Goal: Task Accomplishment & Management: Manage account settings

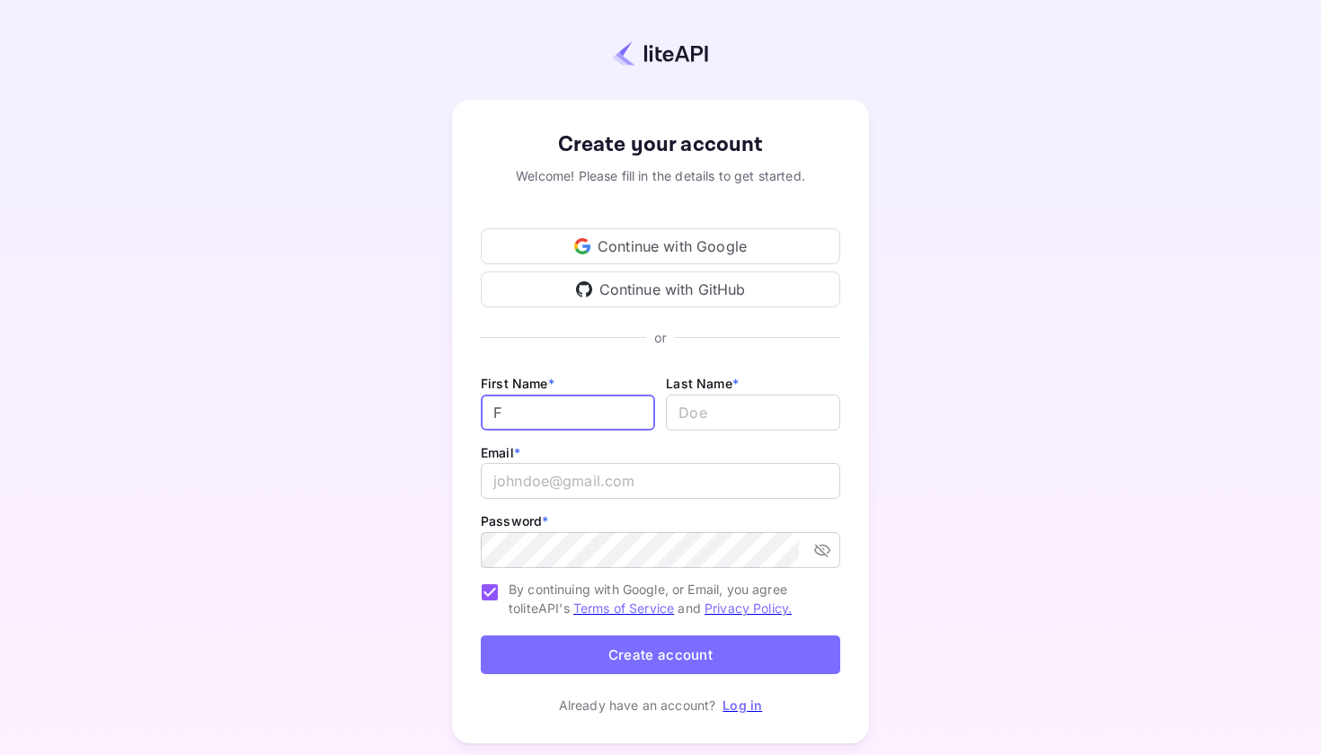
type input "F"
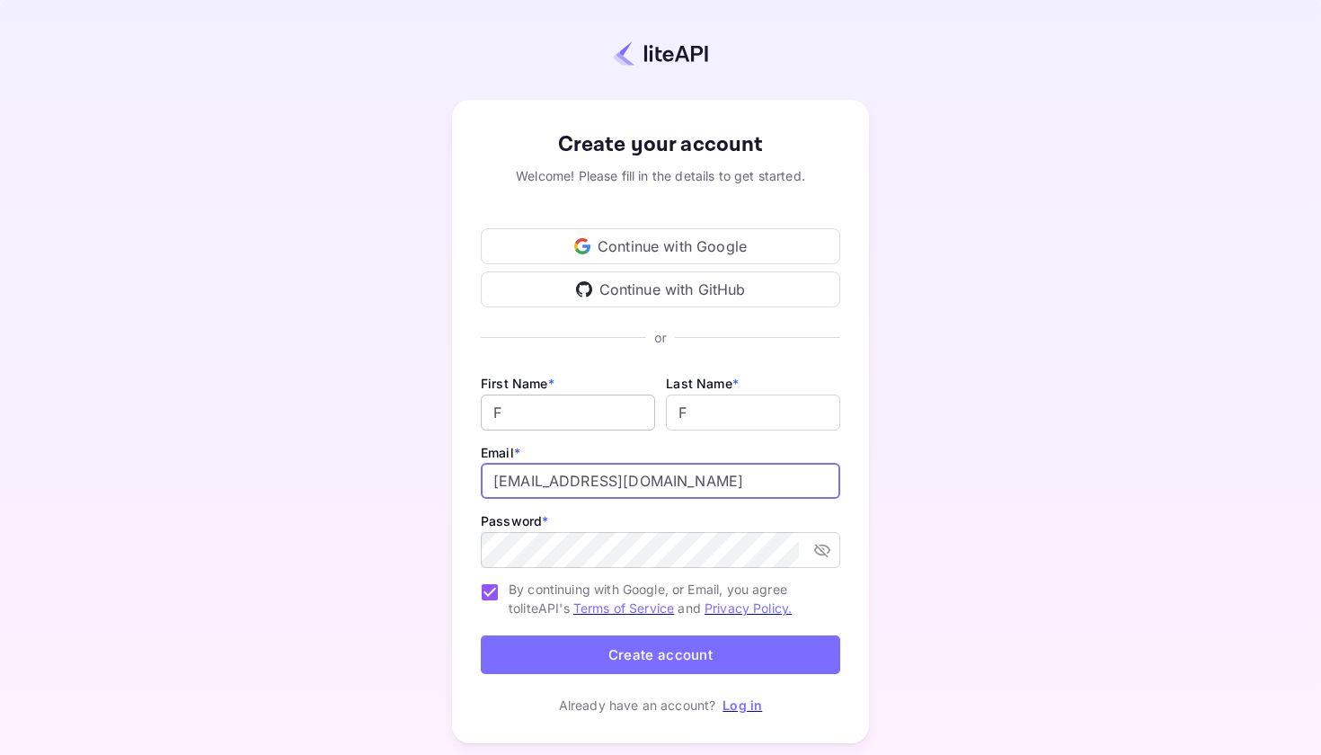
type input "ffrosa999@gmail.com"
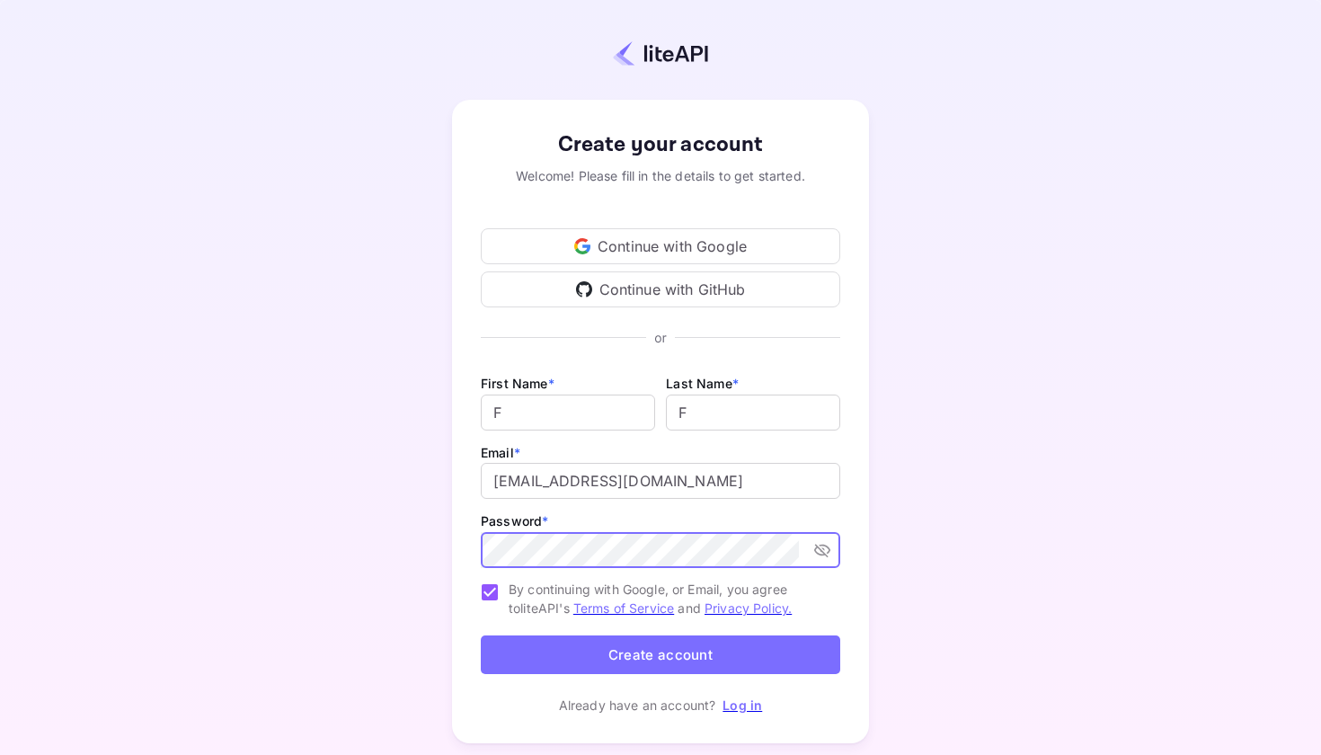
click at [661, 654] on button "Create account" at bounding box center [661, 655] width 360 height 39
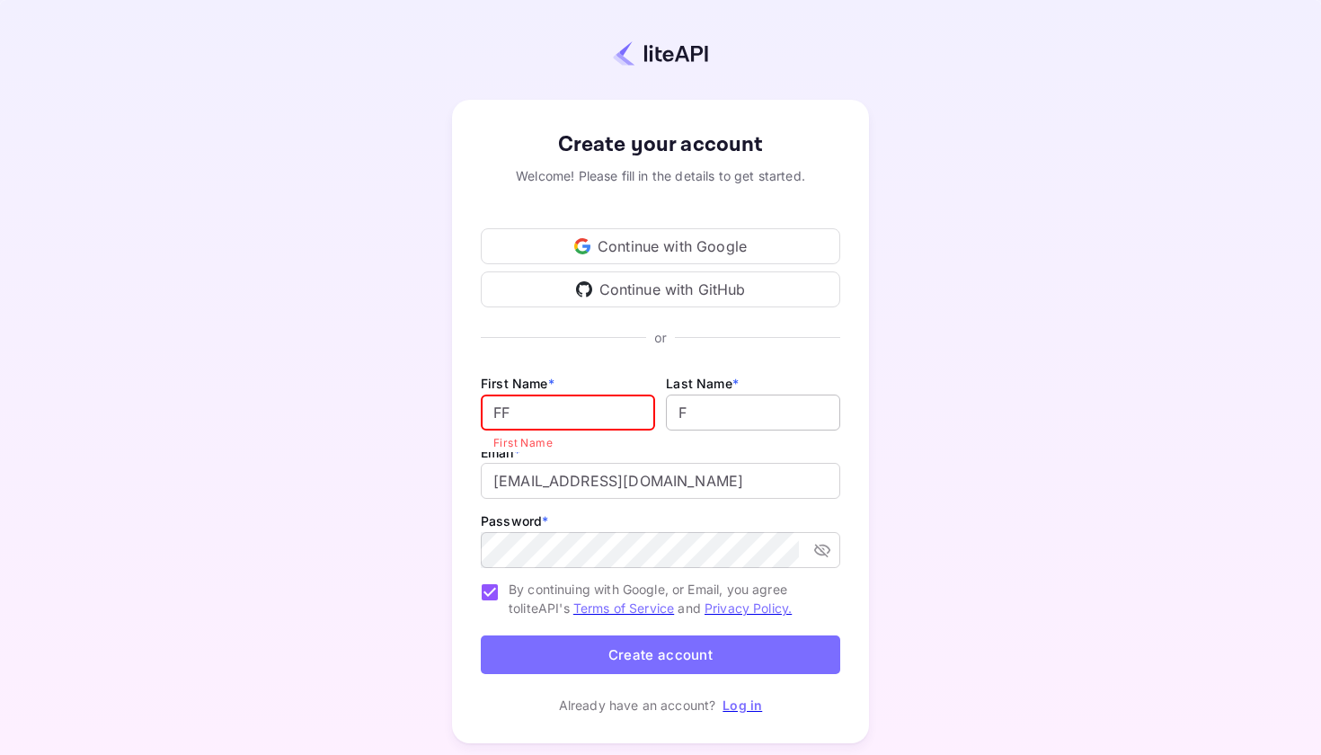
type input "FF"
click at [707, 419] on input "lastName" at bounding box center [753, 413] width 174 height 36
type input "FF"
click at [618, 654] on button "Create account" at bounding box center [661, 655] width 360 height 39
click at [820, 552] on icon "toggle password visibility" at bounding box center [823, 550] width 18 height 18
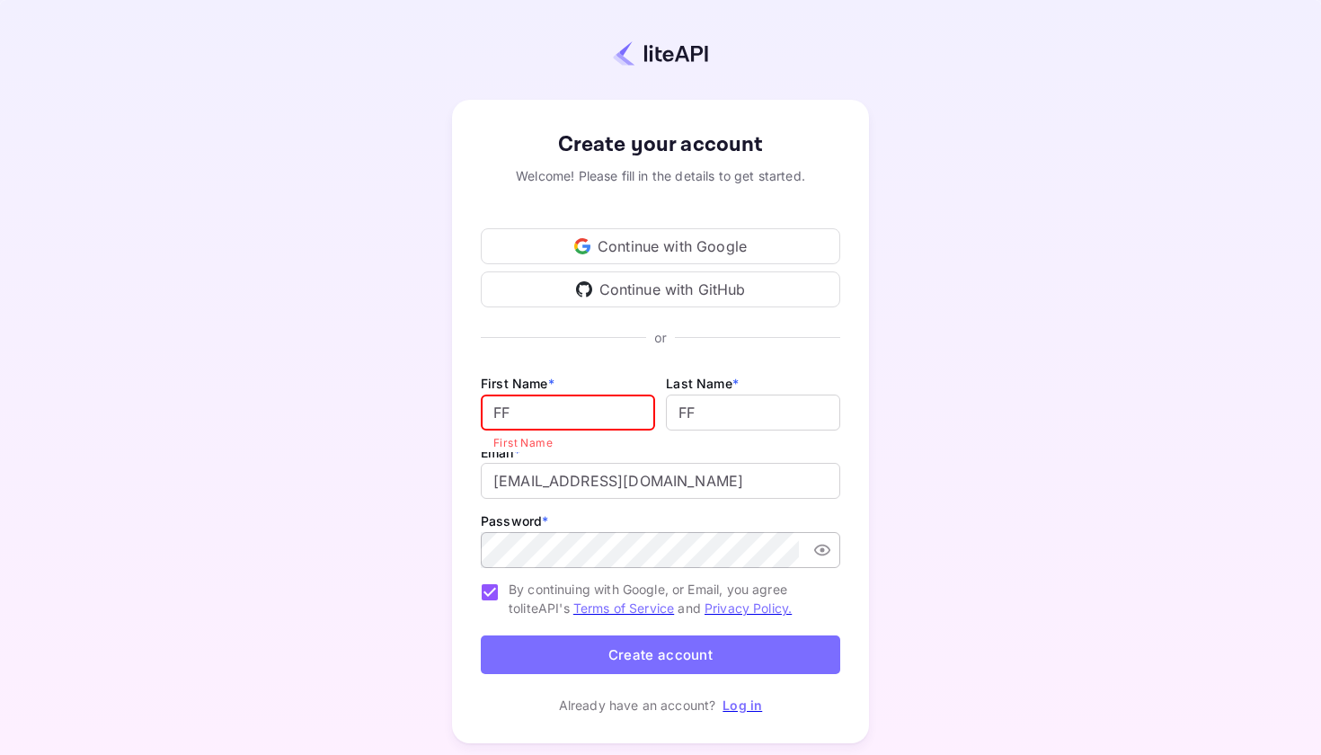
click at [820, 552] on icon "toggle password visibility" at bounding box center [823, 550] width 18 height 18
type input "FFF"
click at [670, 650] on button "Create account" at bounding box center [661, 655] width 360 height 39
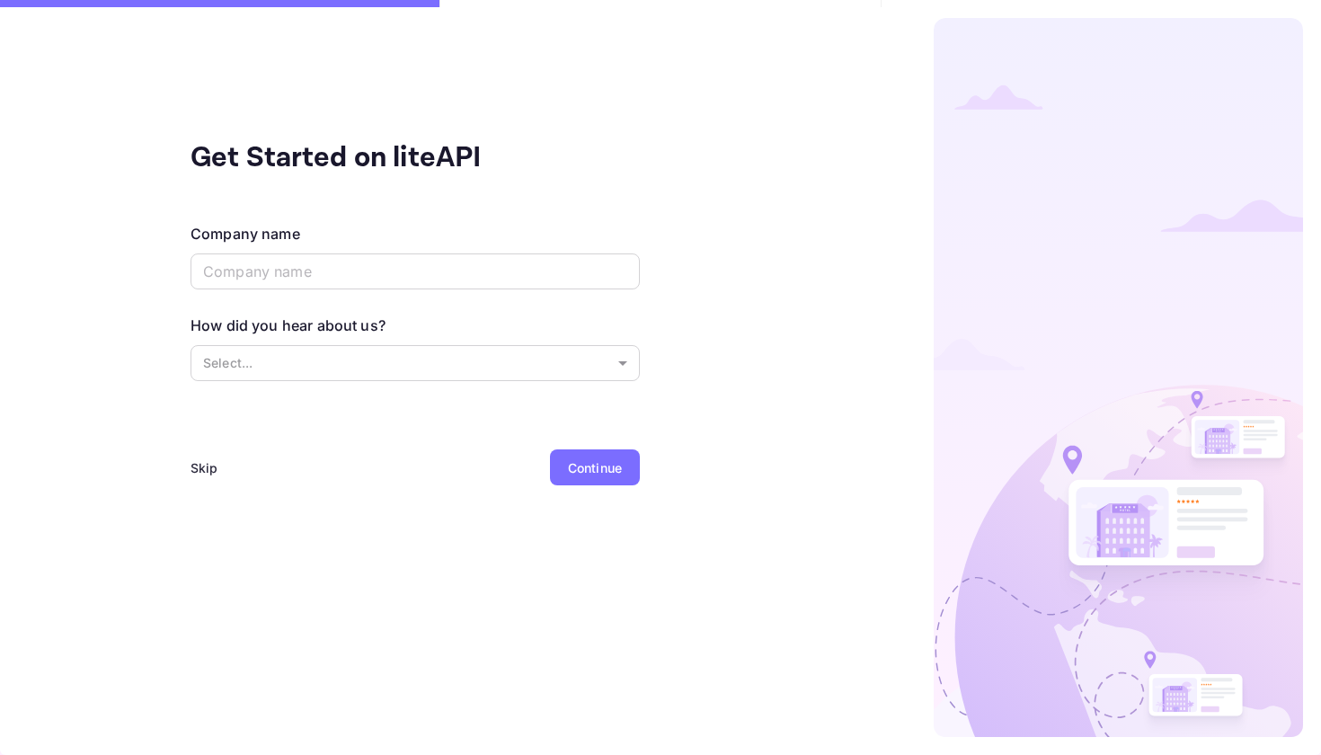
click at [193, 468] on div "Skip" at bounding box center [205, 467] width 28 height 19
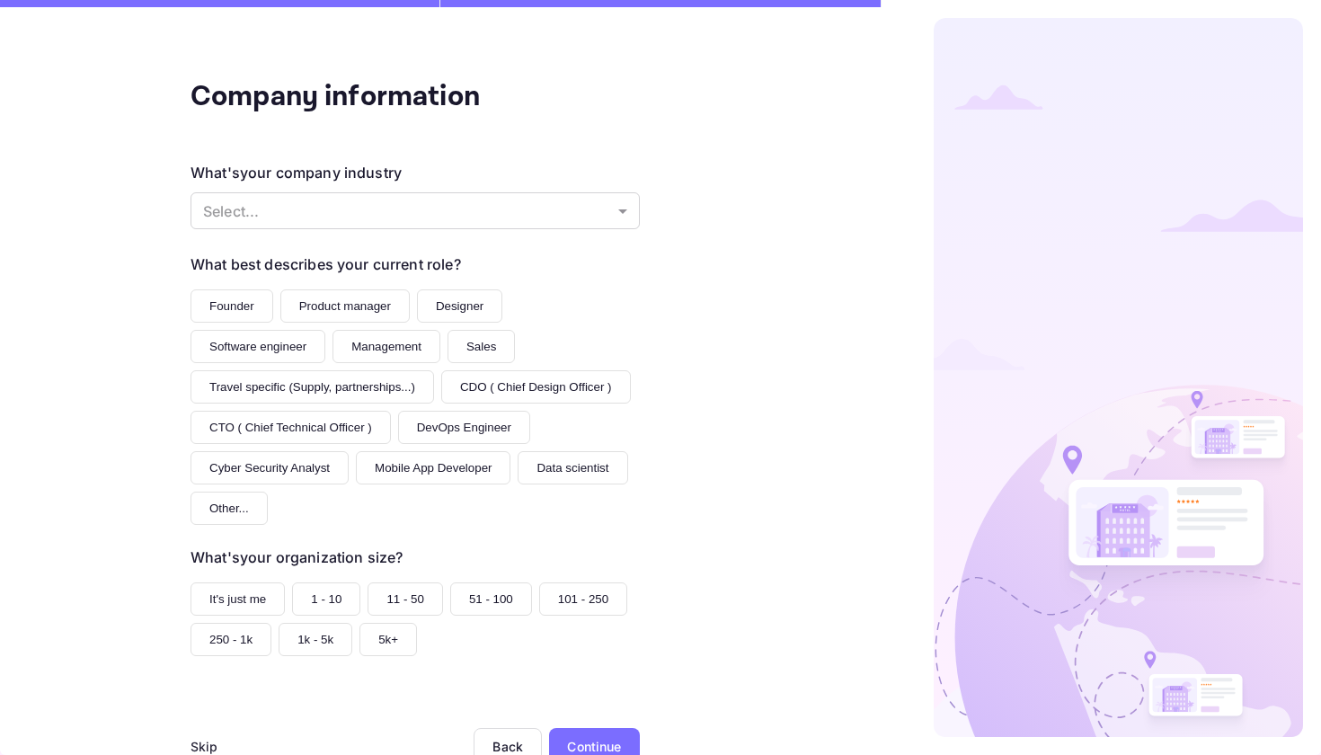
scroll to position [60, 0]
click at [202, 738] on div "Skip" at bounding box center [205, 747] width 28 height 19
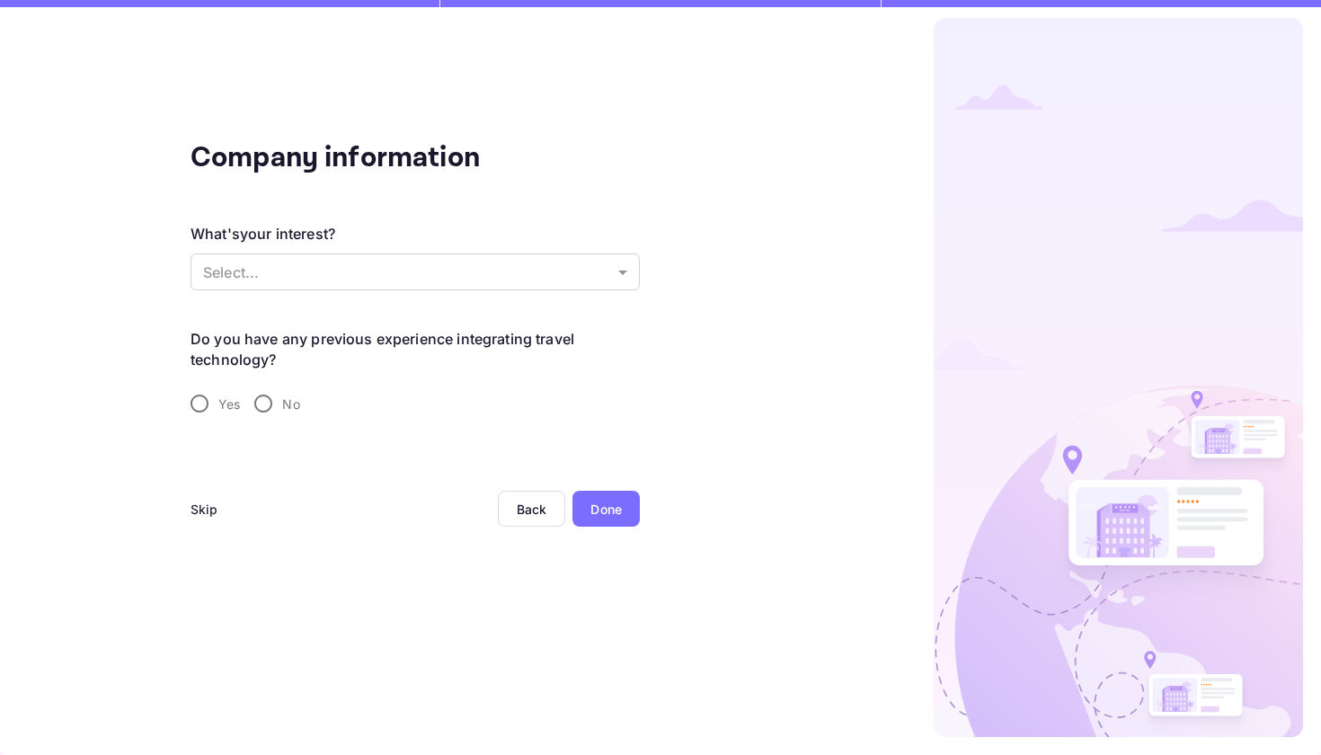
click at [209, 507] on div "Skip" at bounding box center [205, 509] width 28 height 19
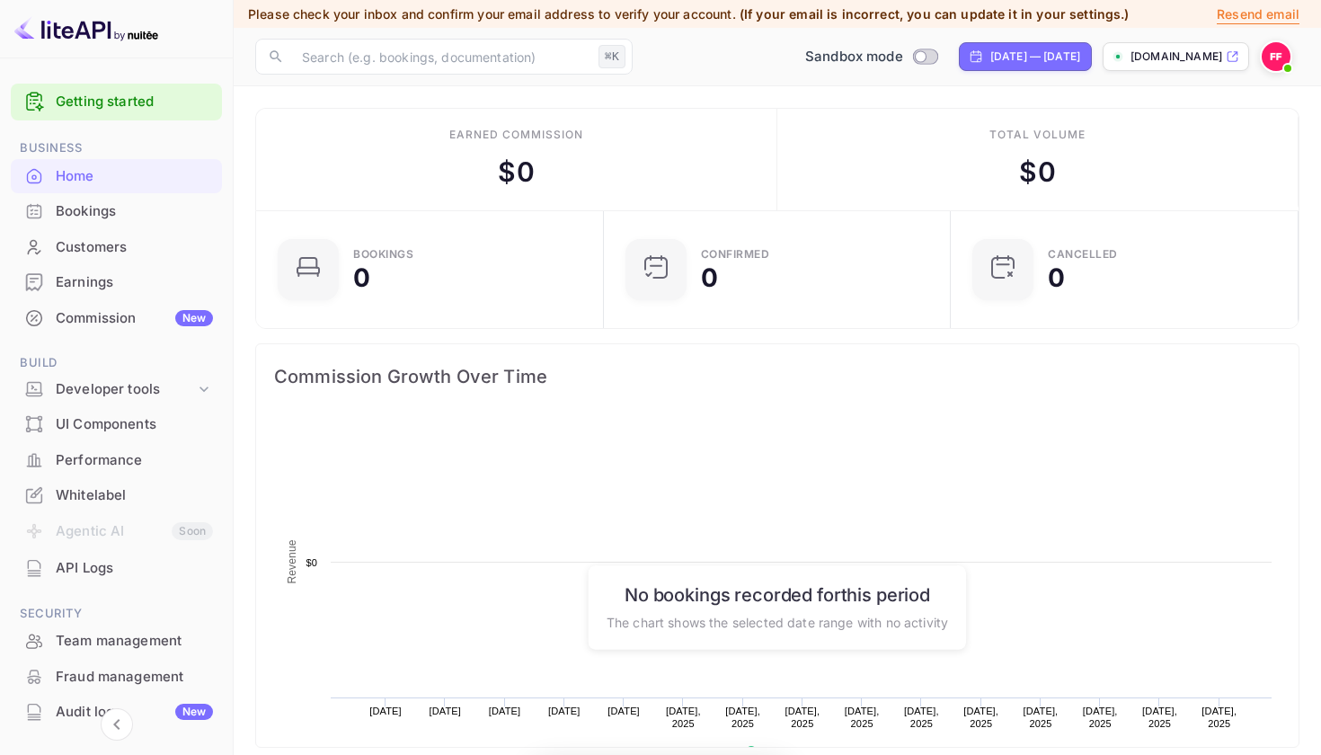
scroll to position [292, 336]
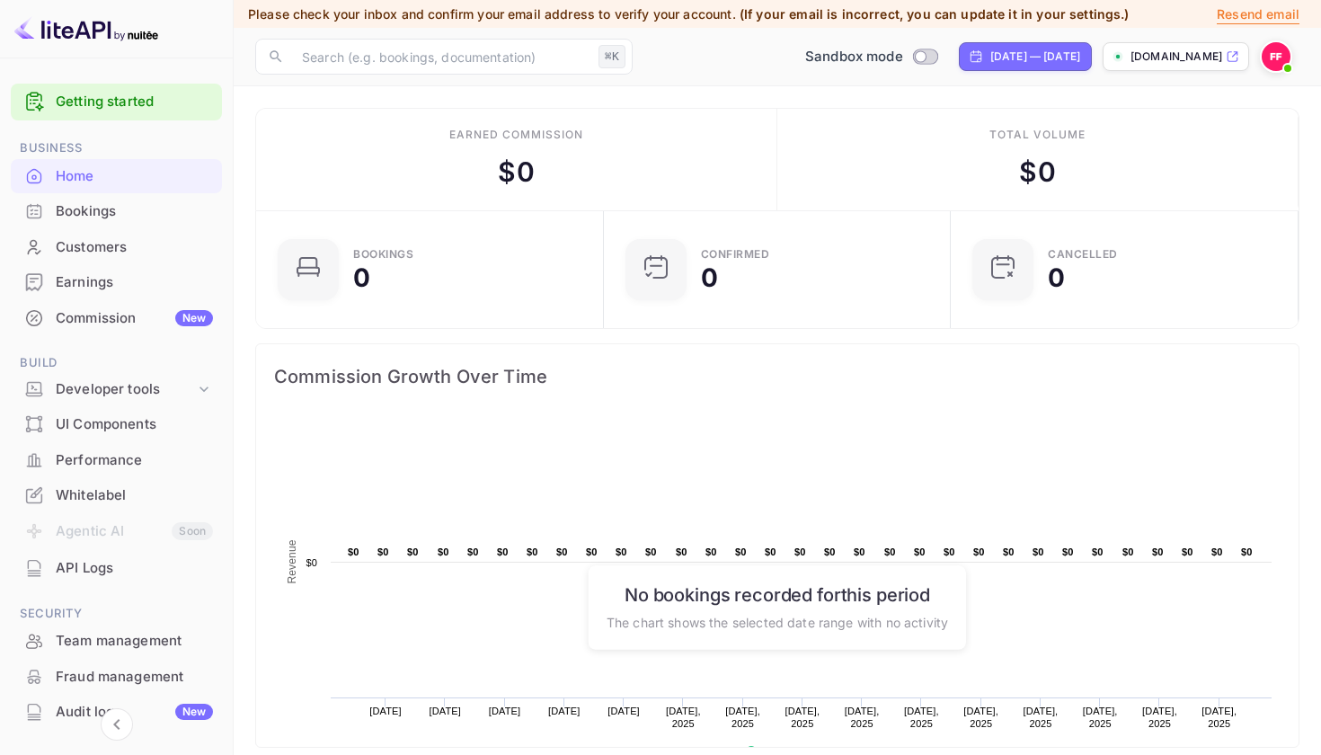
click at [116, 485] on div "Whitelabel" at bounding box center [134, 495] width 157 height 21
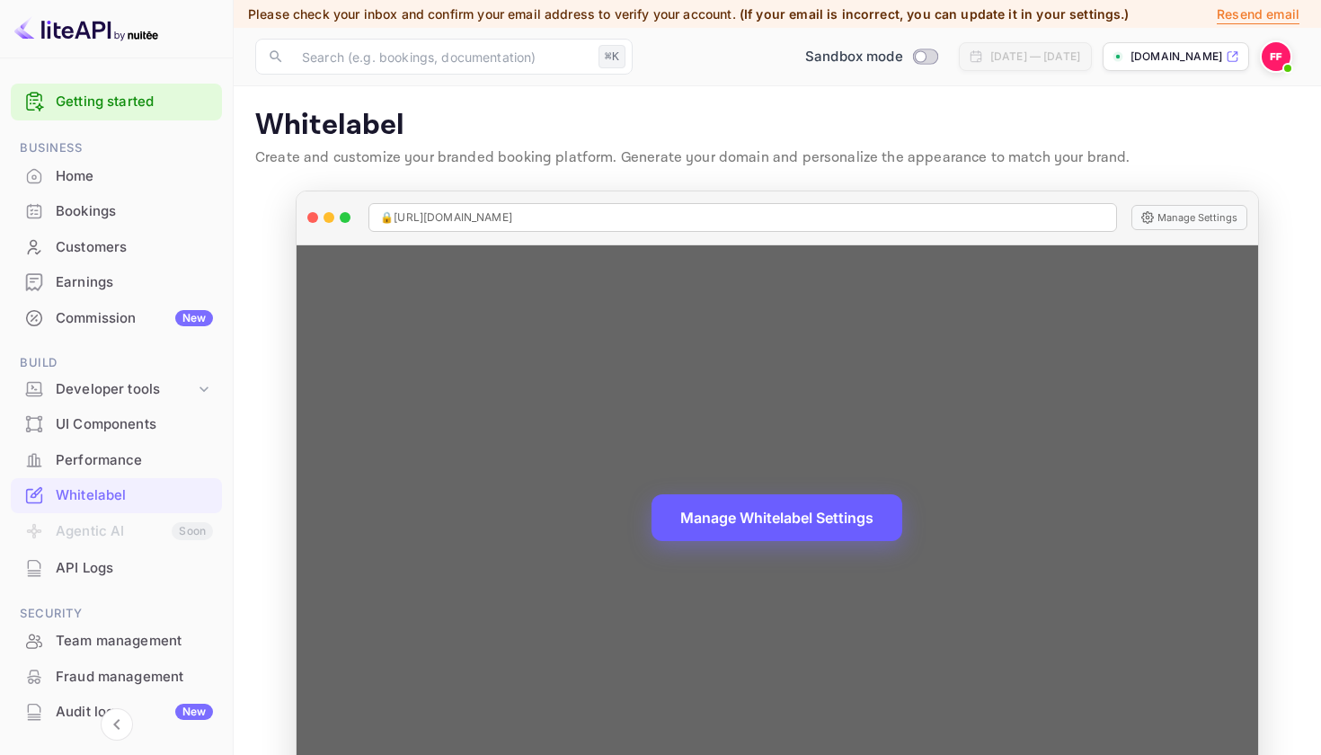
click at [861, 532] on button "Manage Whitelabel Settings" at bounding box center [777, 517] width 251 height 47
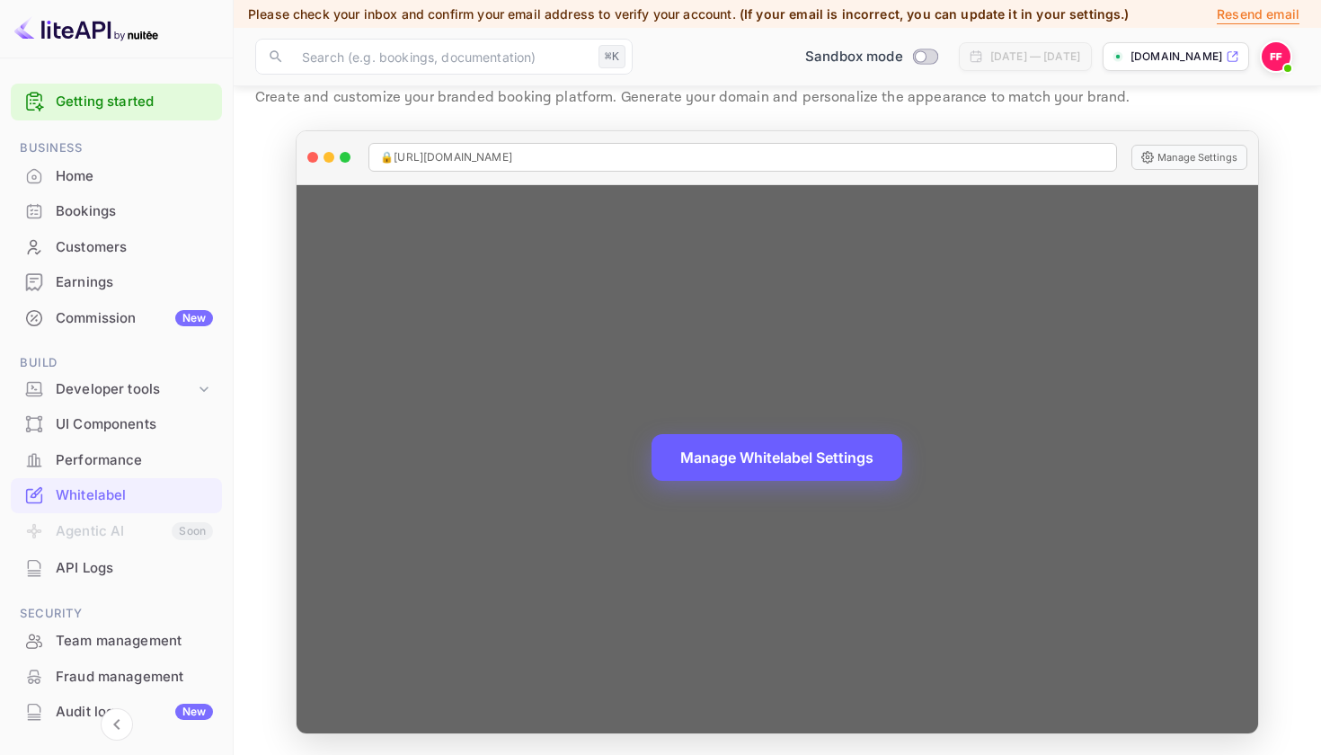
click at [787, 465] on button "Manage Whitelabel Settings" at bounding box center [777, 457] width 251 height 47
click at [734, 463] on button "Manage Whitelabel Settings" at bounding box center [777, 457] width 251 height 47
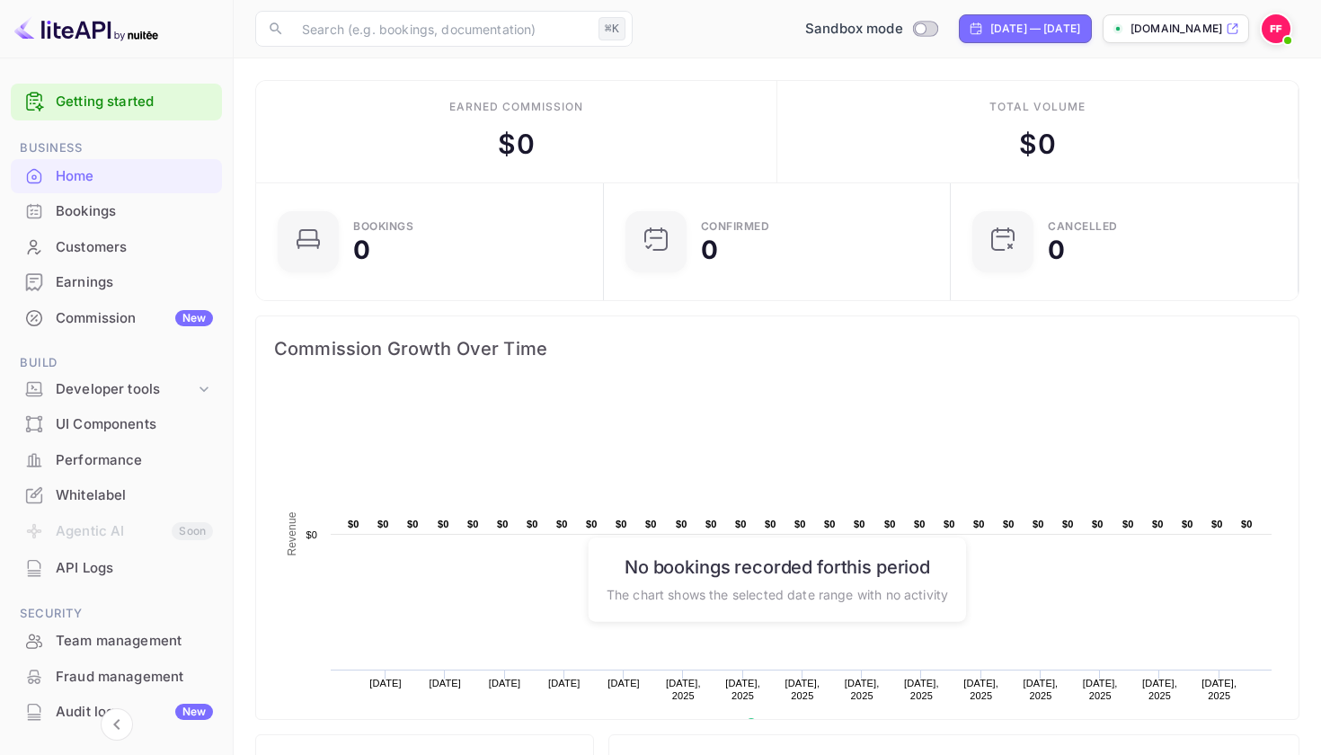
scroll to position [292, 336]
click at [118, 480] on div "Whitelabel" at bounding box center [116, 495] width 211 height 35
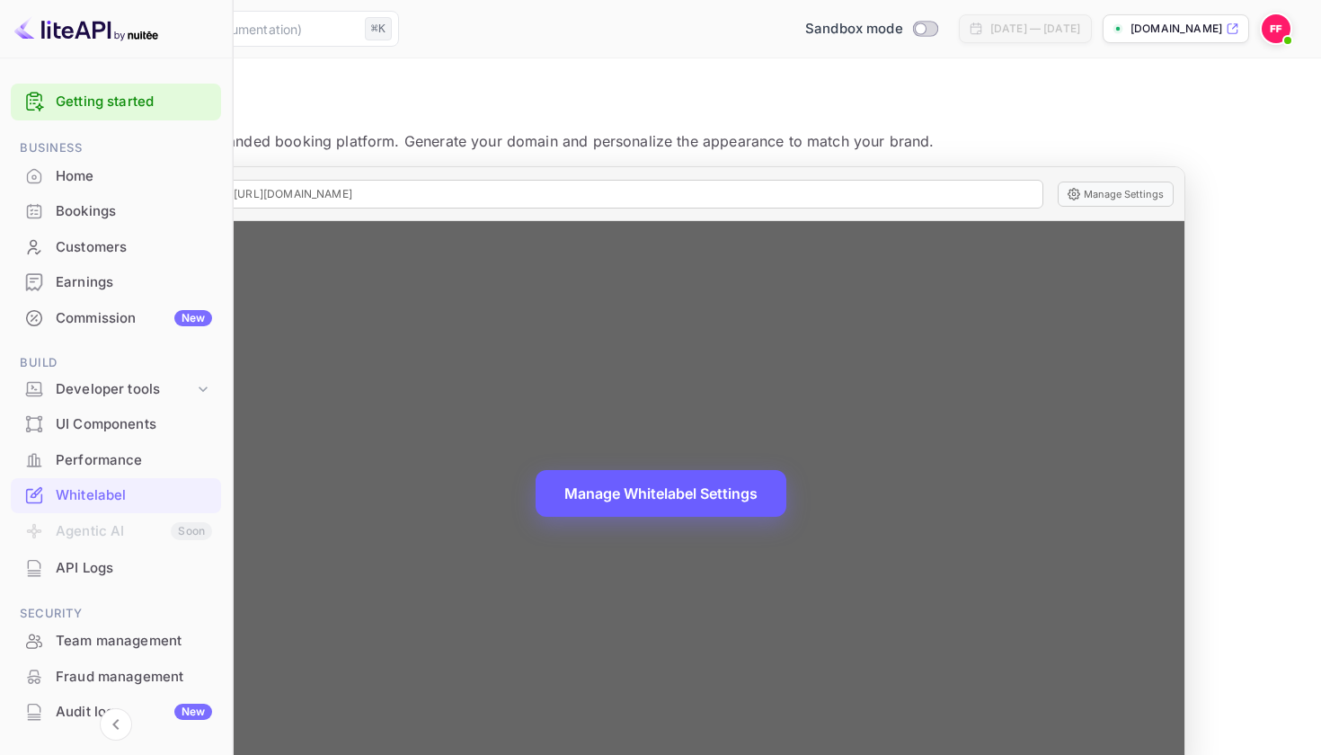
click at [746, 478] on button "Manage Whitelabel Settings" at bounding box center [661, 493] width 251 height 47
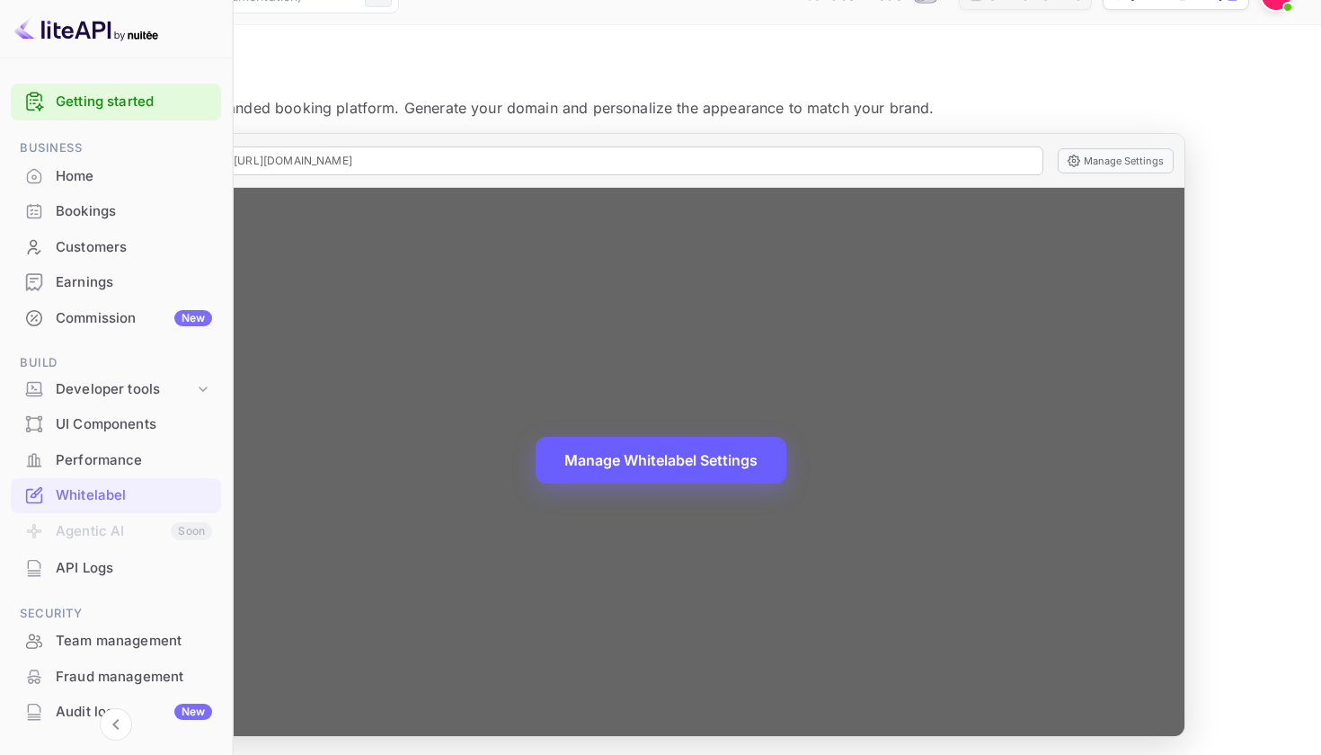
scroll to position [32, 0]
click at [742, 465] on button "Manage Whitelabel Settings" at bounding box center [661, 461] width 251 height 47
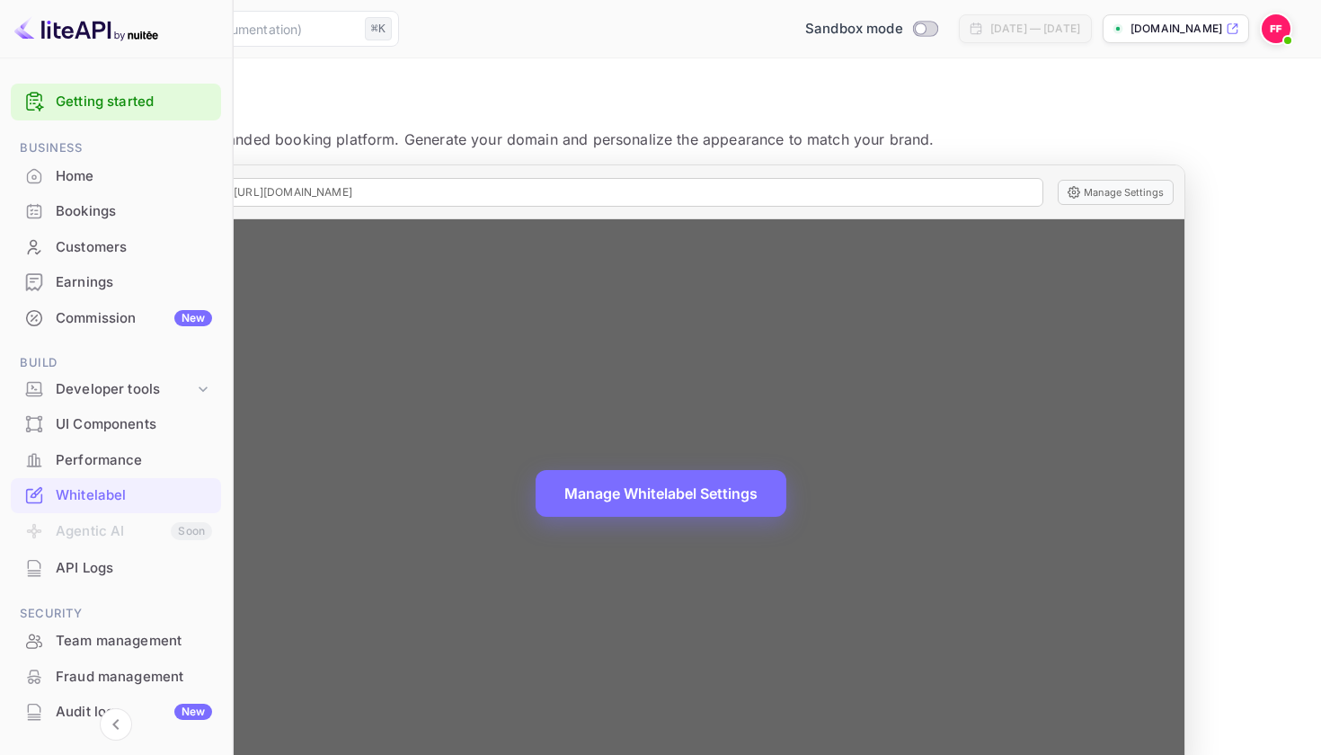
scroll to position [2, 0]
